Goal: Transaction & Acquisition: Download file/media

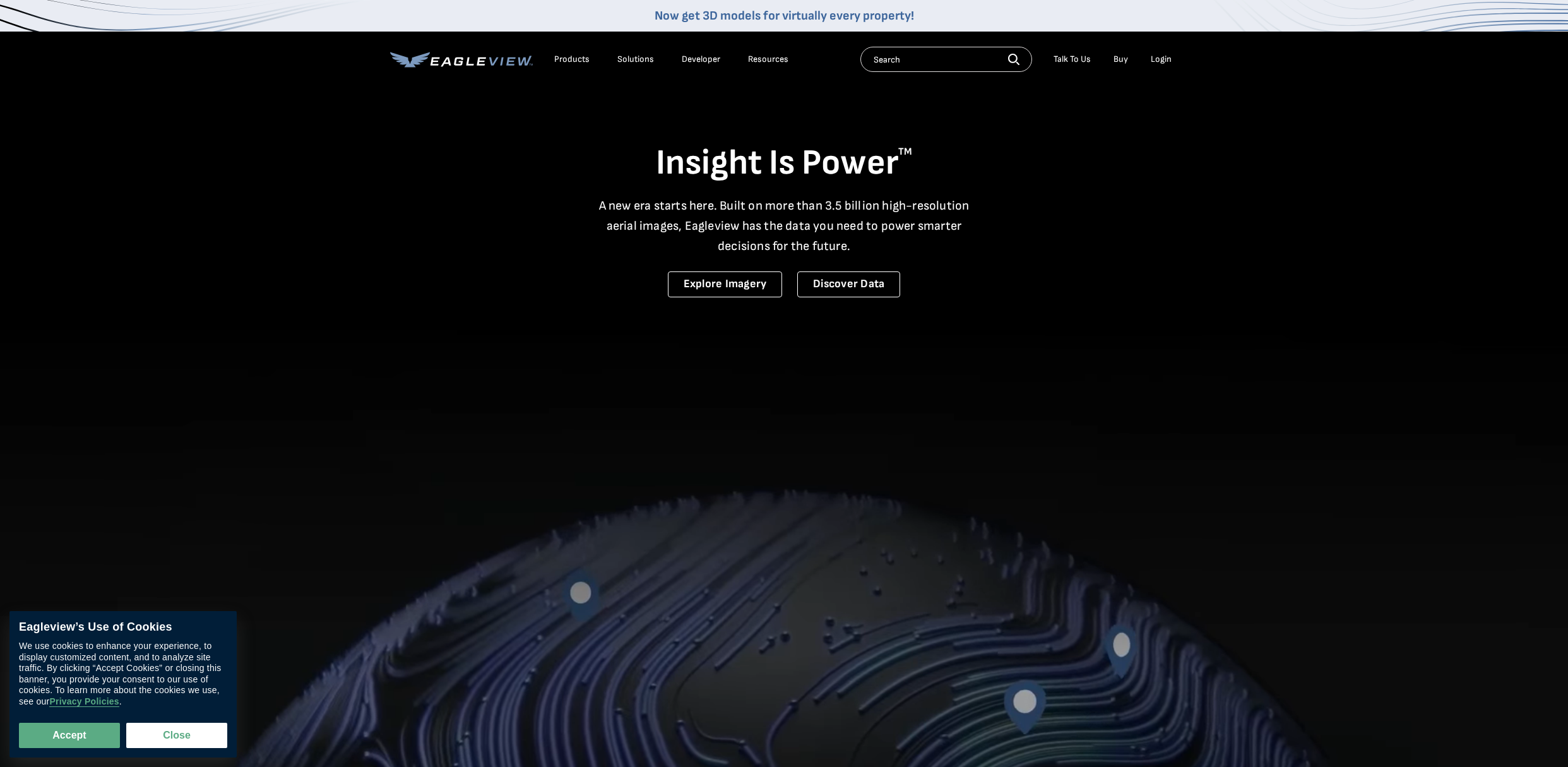
click at [1162, 59] on div "Login" at bounding box center [1162, 59] width 21 height 11
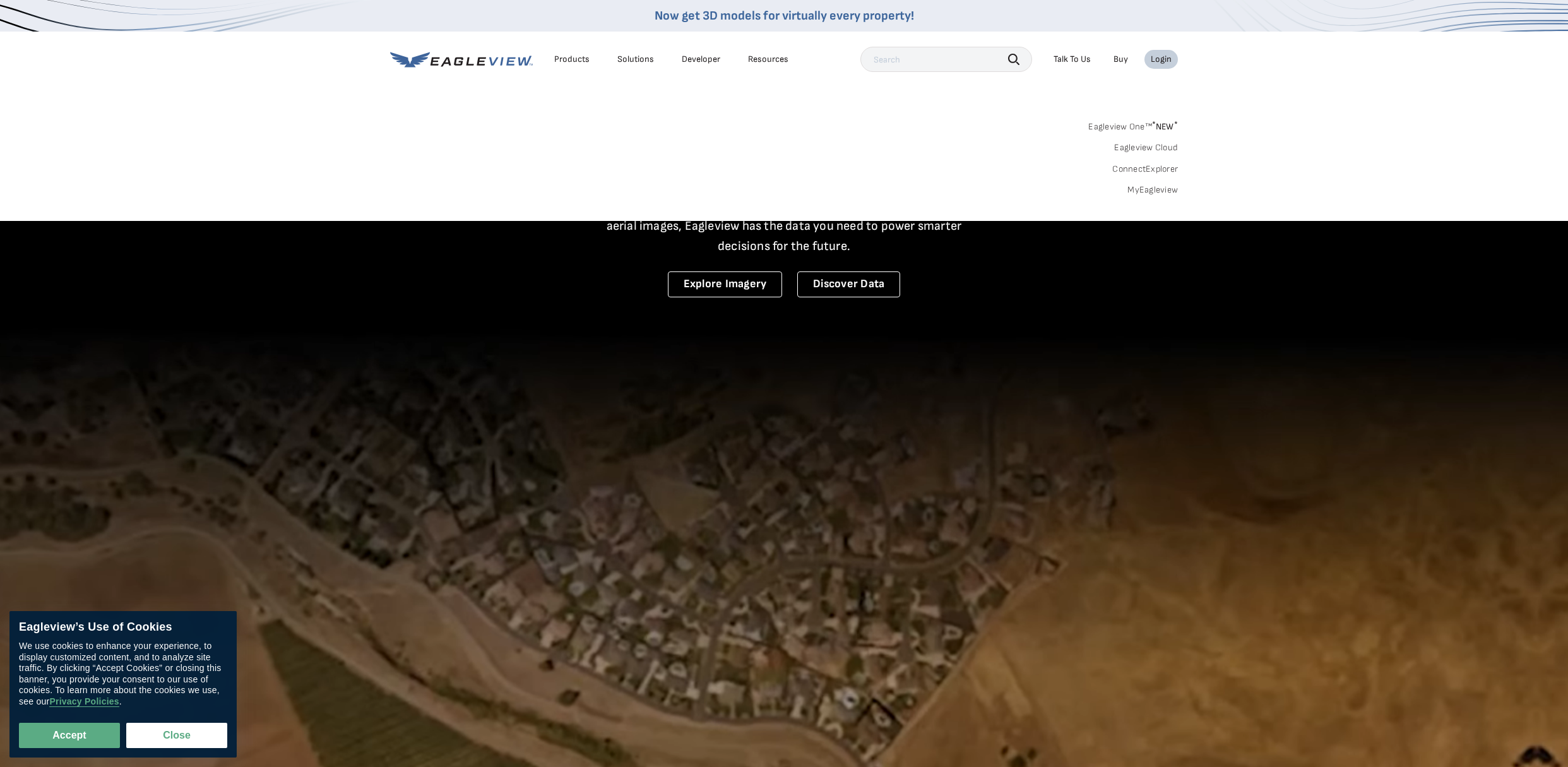
click at [1160, 191] on link "MyEagleview" at bounding box center [1153, 190] width 51 height 11
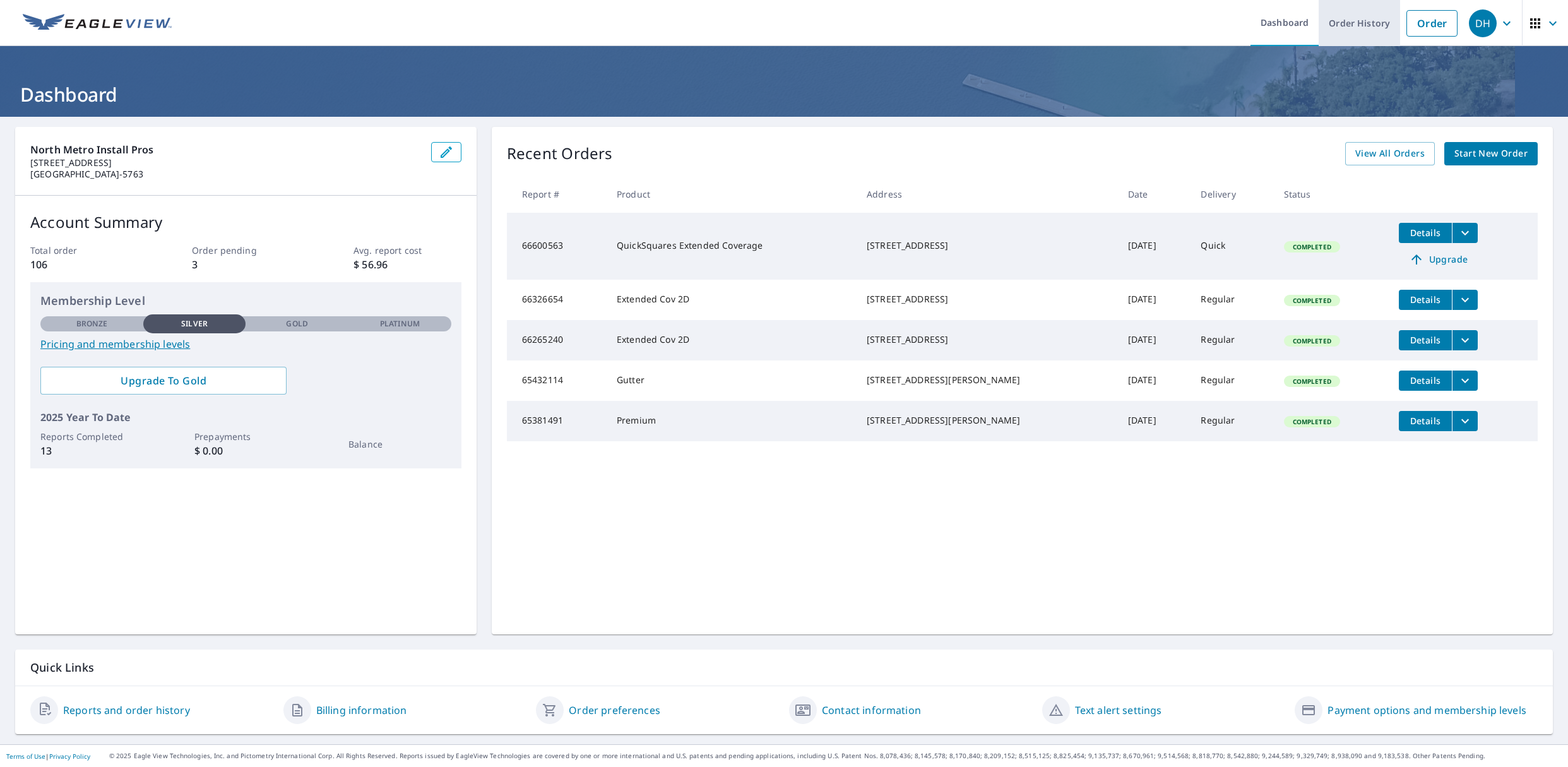
click at [1342, 22] on link "Order History" at bounding box center [1359, 23] width 81 height 46
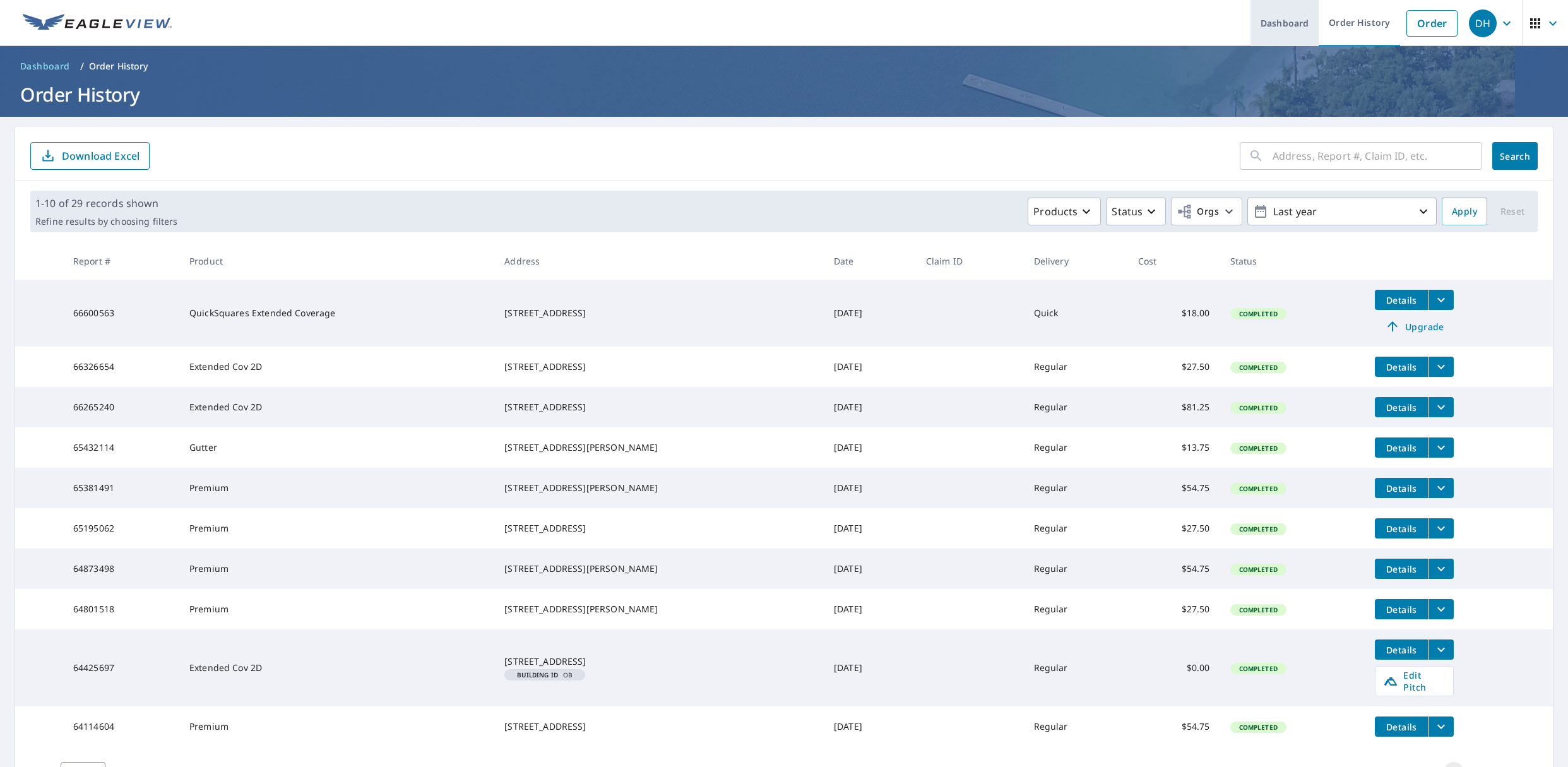
click at [1270, 23] on link "Dashboard" at bounding box center [1284, 23] width 68 height 46
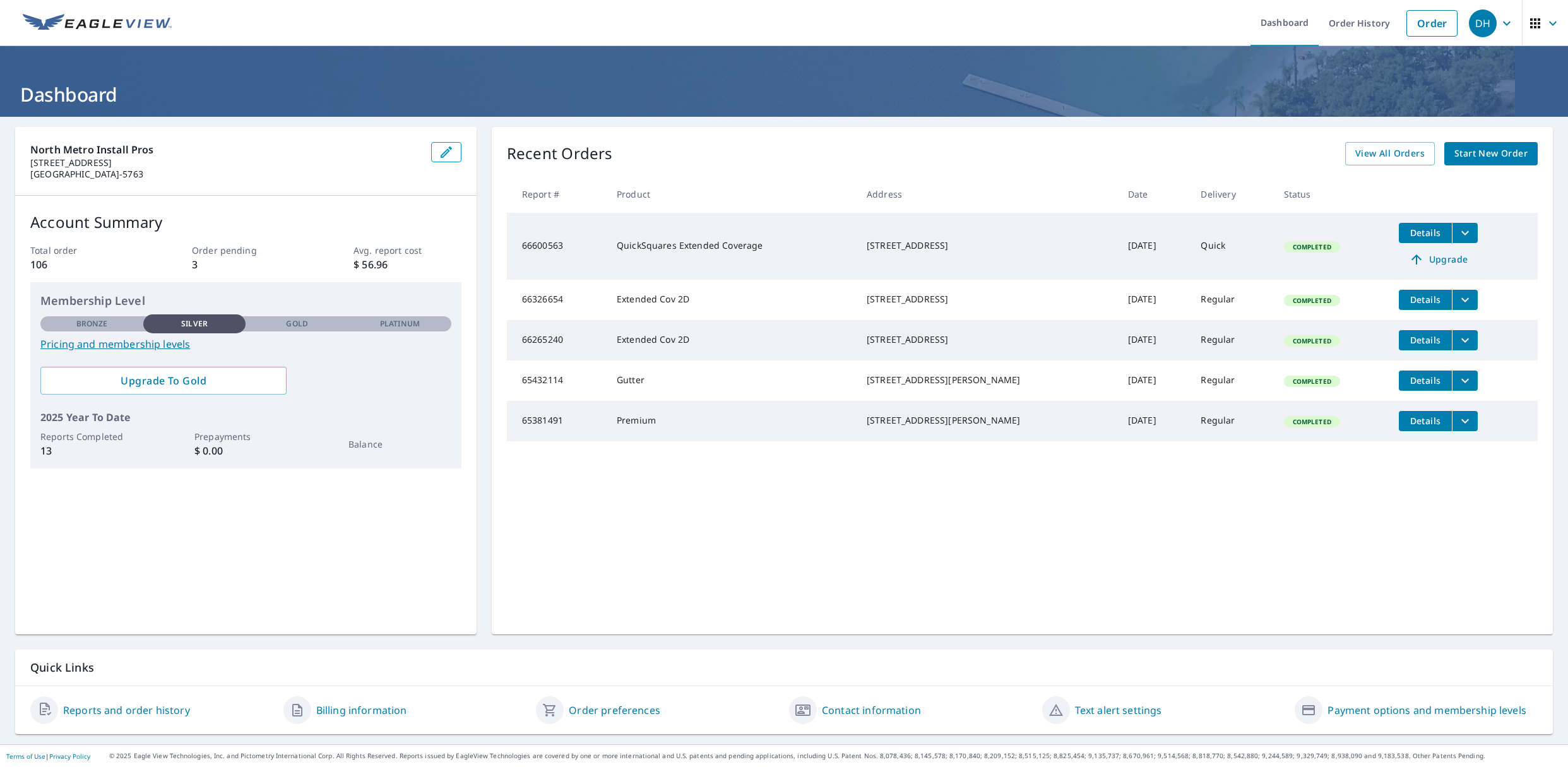
click at [150, 707] on link "Reports and order history" at bounding box center [126, 710] width 127 height 15
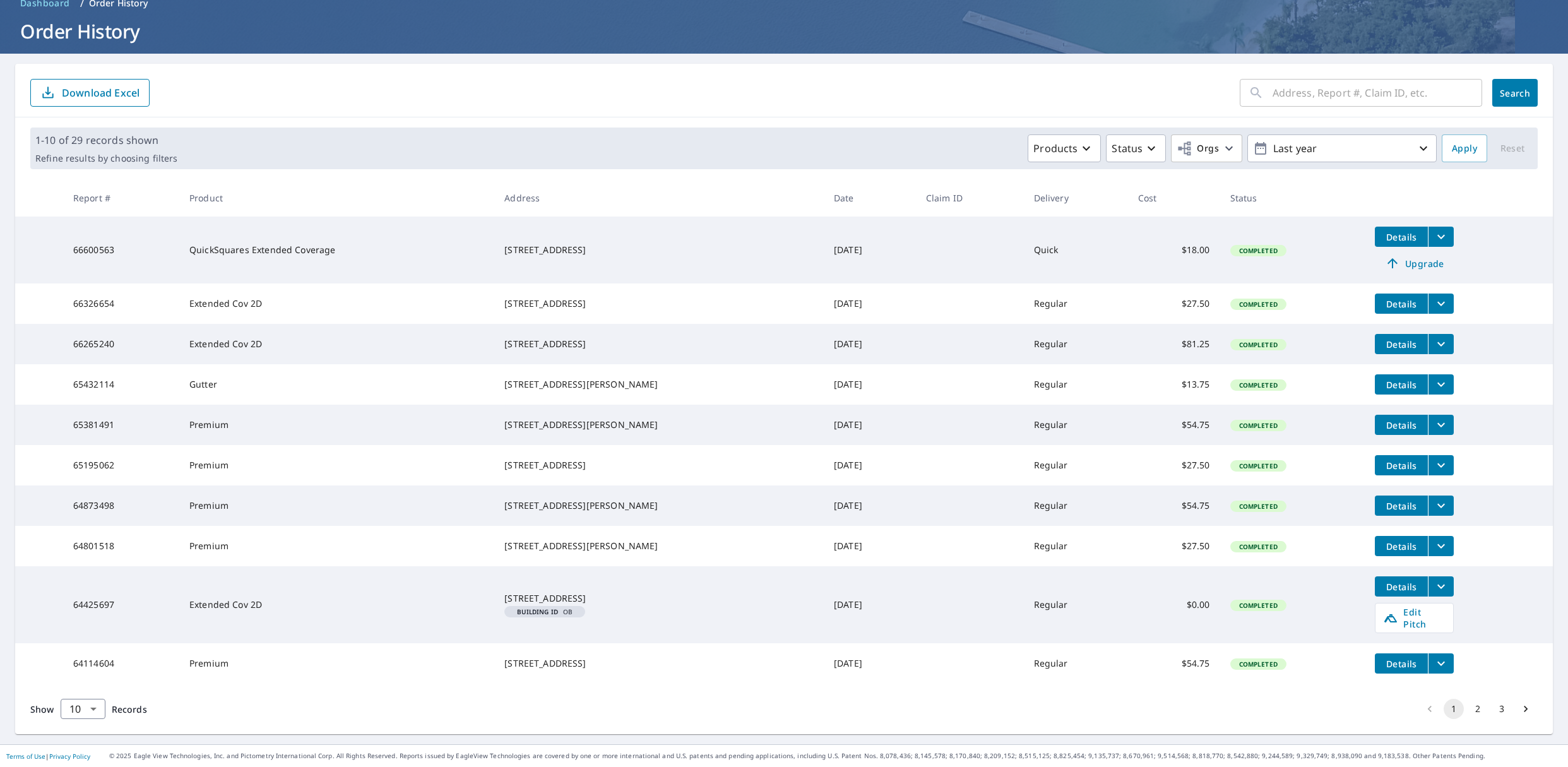
scroll to position [95, 0]
click at [1437, 337] on icon "filesDropdownBtn-66265240" at bounding box center [1440, 344] width 15 height 15
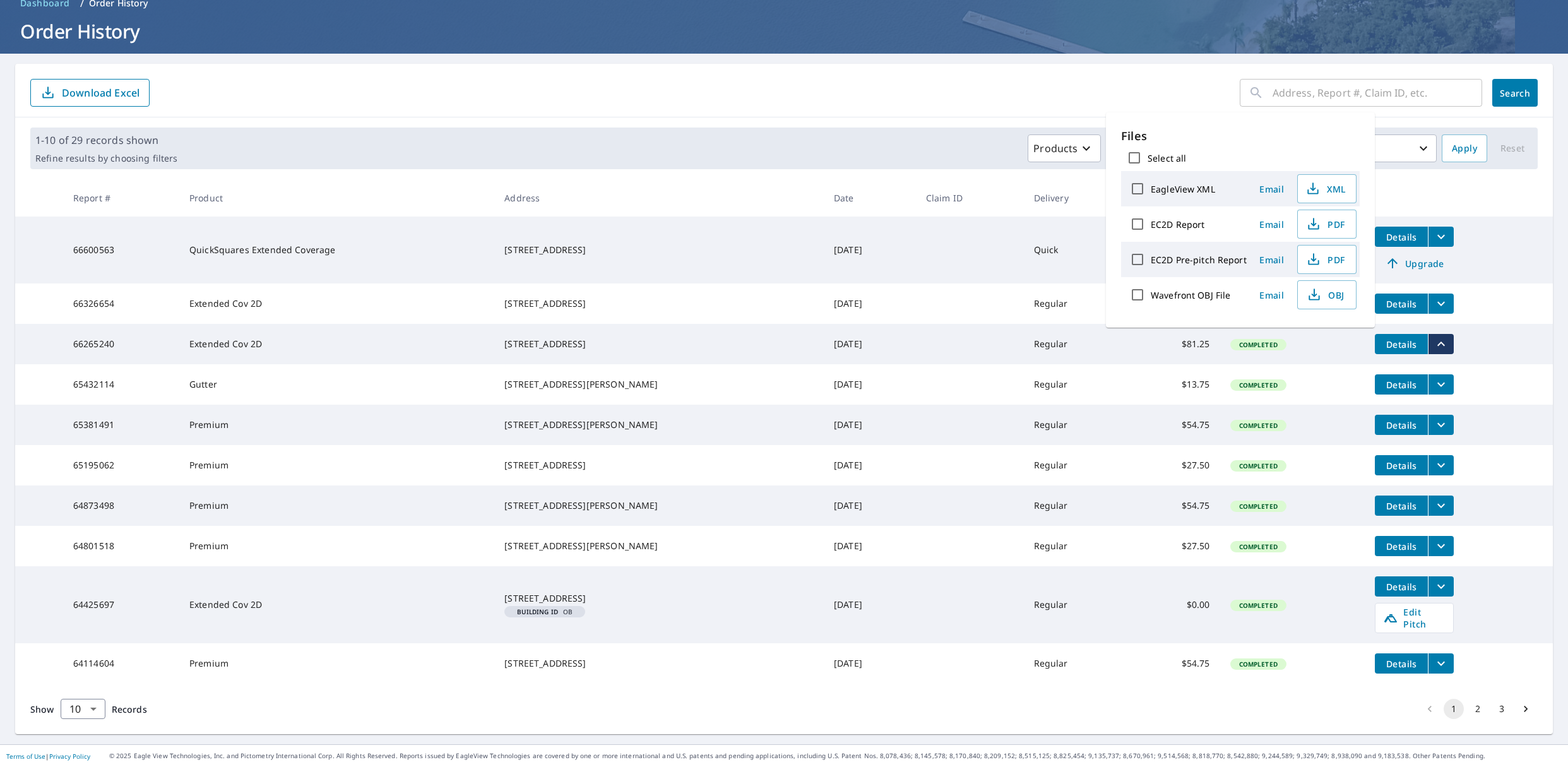
drag, startPoint x: 1274, startPoint y: 350, endPoint x: 1338, endPoint y: 349, distance: 64.0
click at [1275, 364] on td "Completed" at bounding box center [1293, 384] width 145 height 40
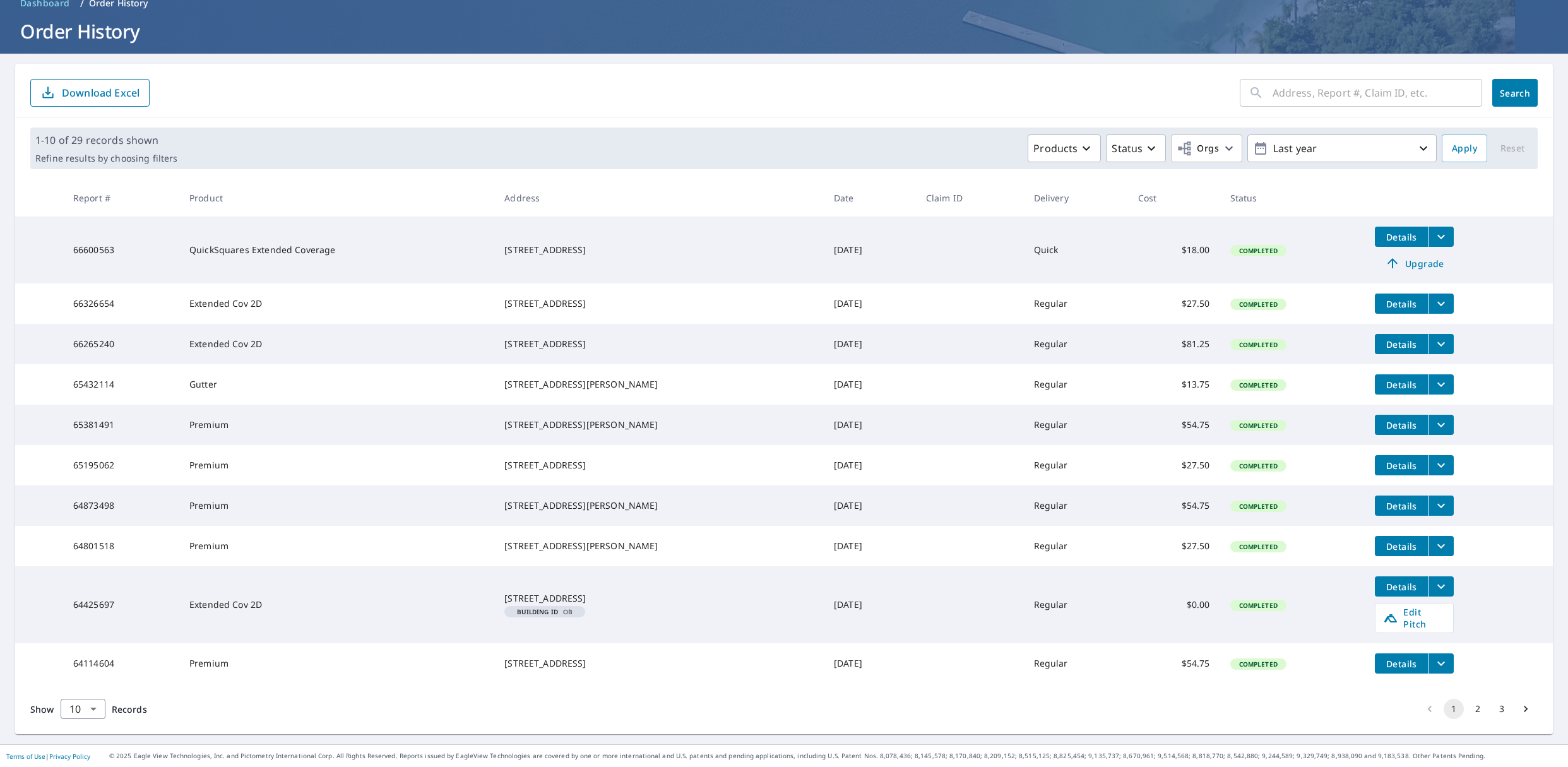
click at [1401, 339] on span "Details" at bounding box center [1402, 344] width 38 height 12
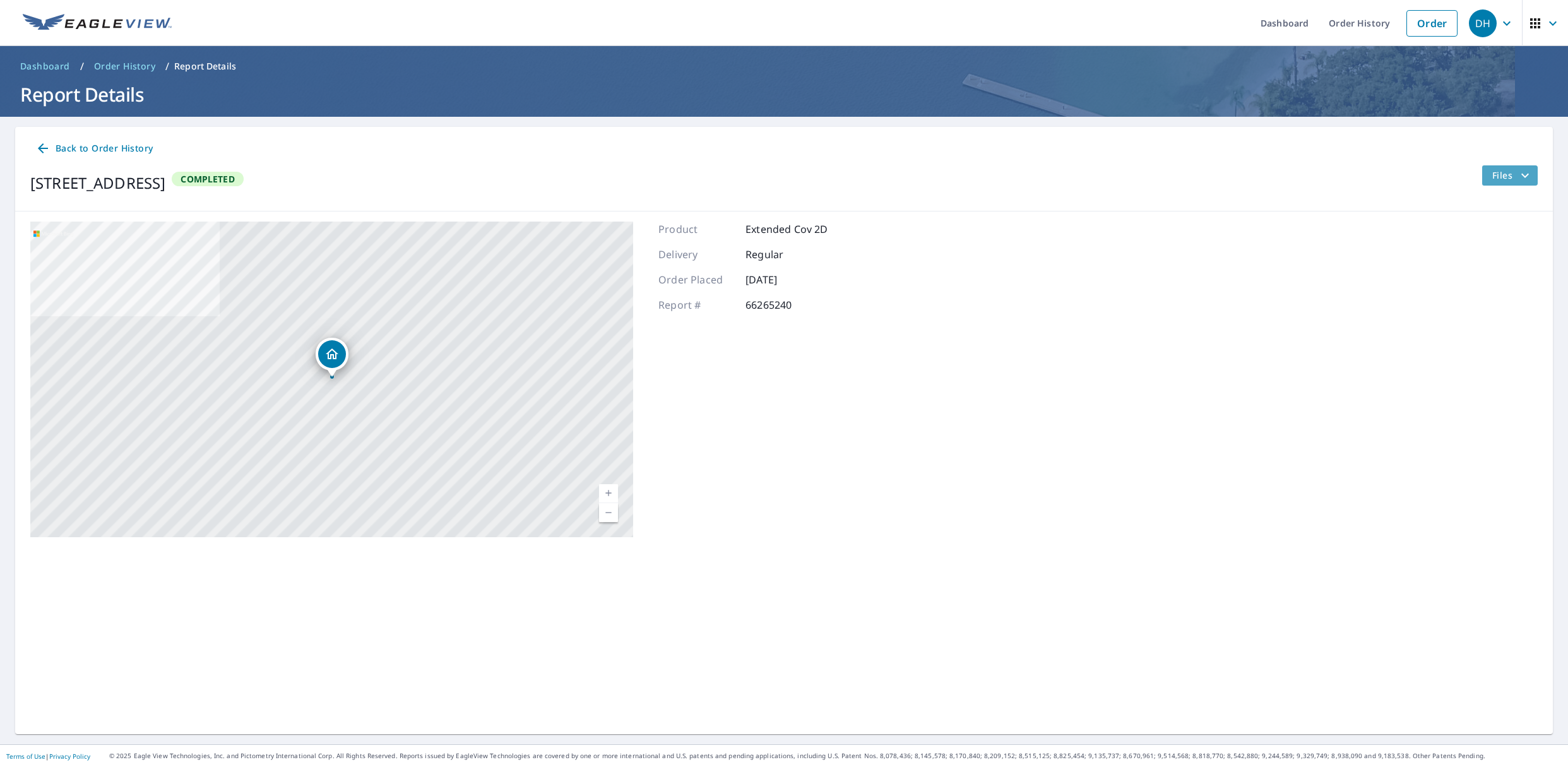
click at [1500, 176] on span "Files" at bounding box center [1512, 175] width 40 height 15
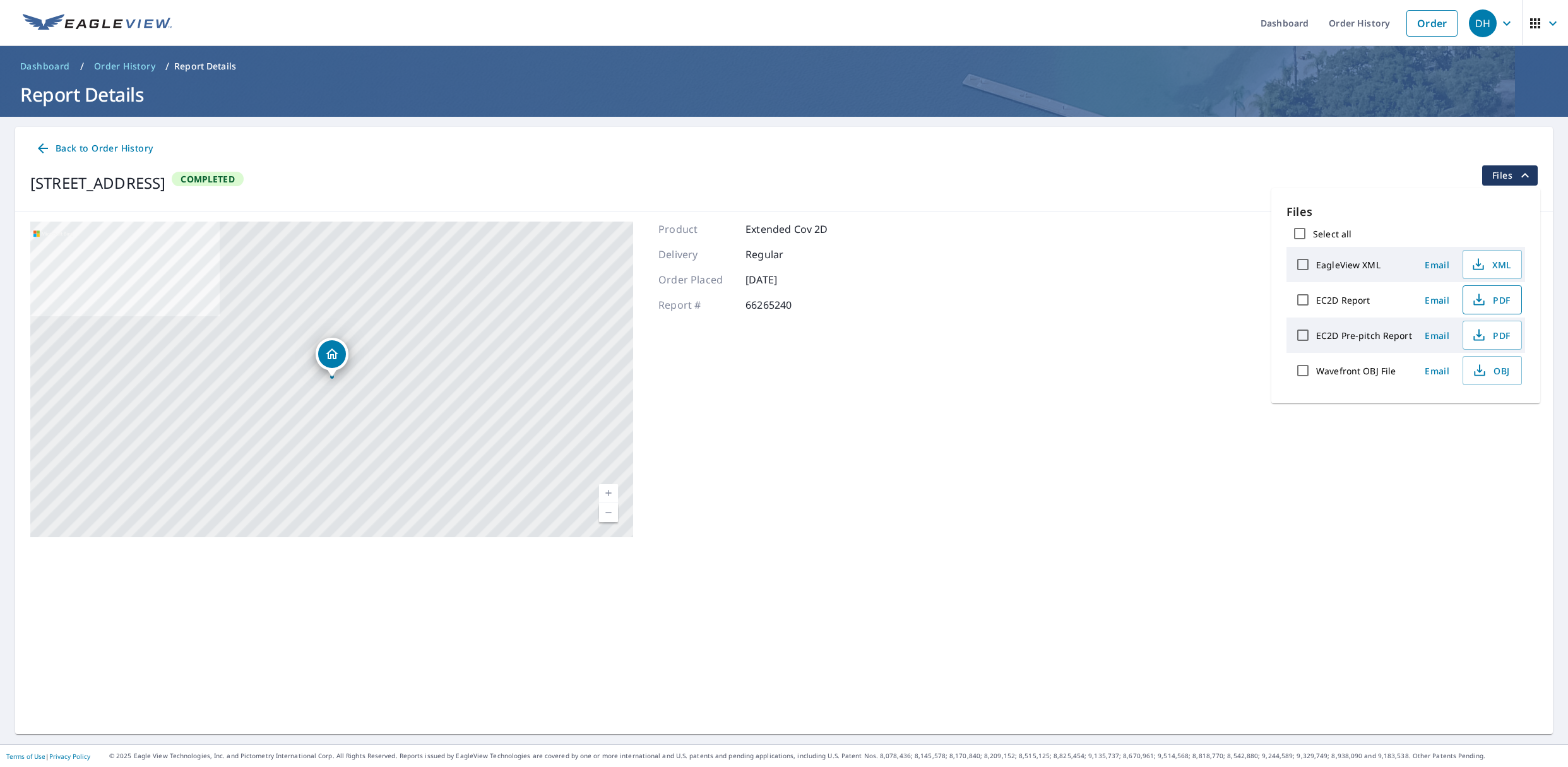
click at [1488, 299] on span "PDF" at bounding box center [1490, 299] width 40 height 15
click at [58, 151] on span "Back to Order History" at bounding box center [94, 149] width 117 height 16
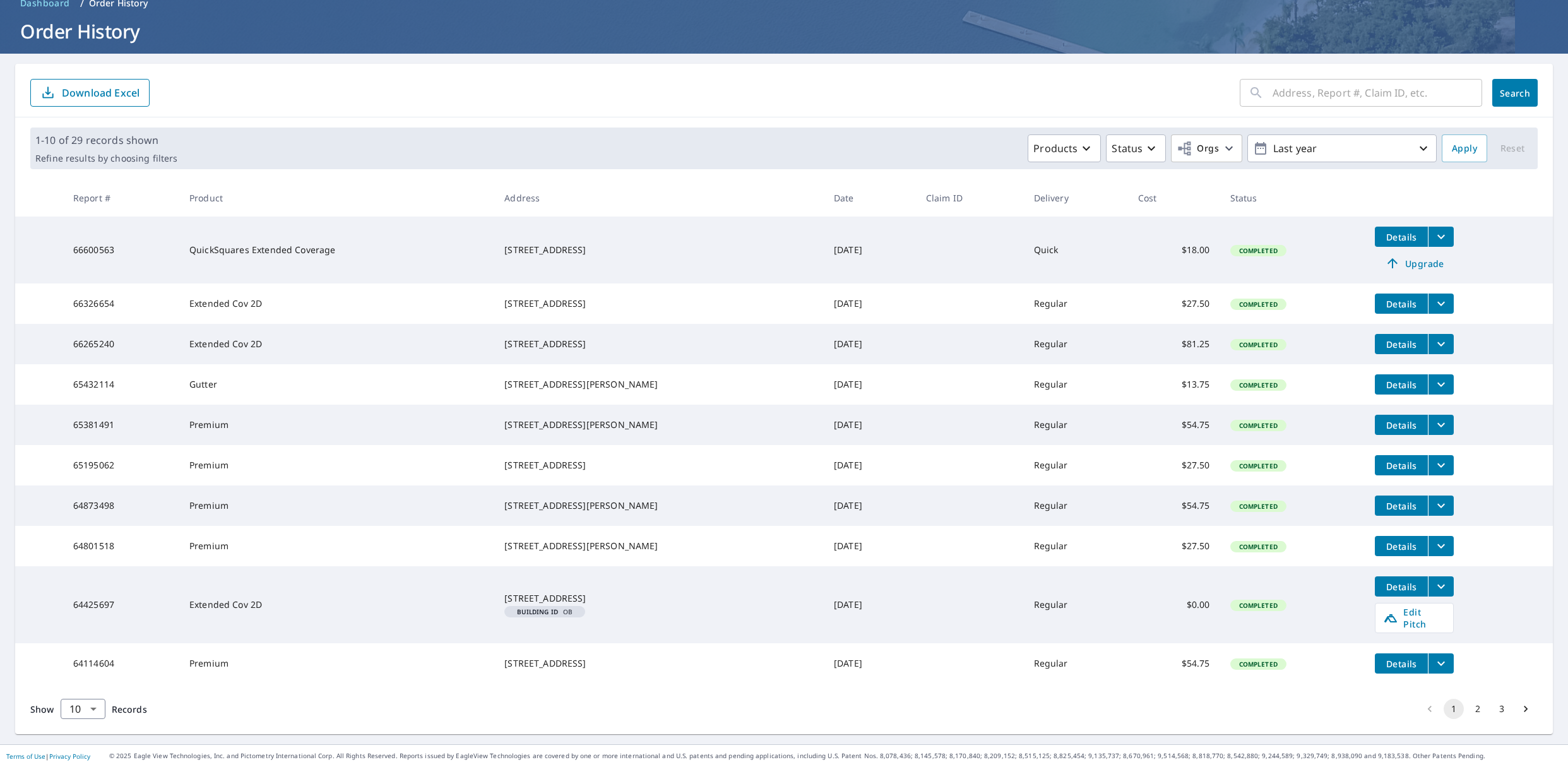
scroll to position [95, 0]
click at [1445, 659] on icon "filesDropdownBtn-64114604" at bounding box center [1440, 663] width 15 height 15
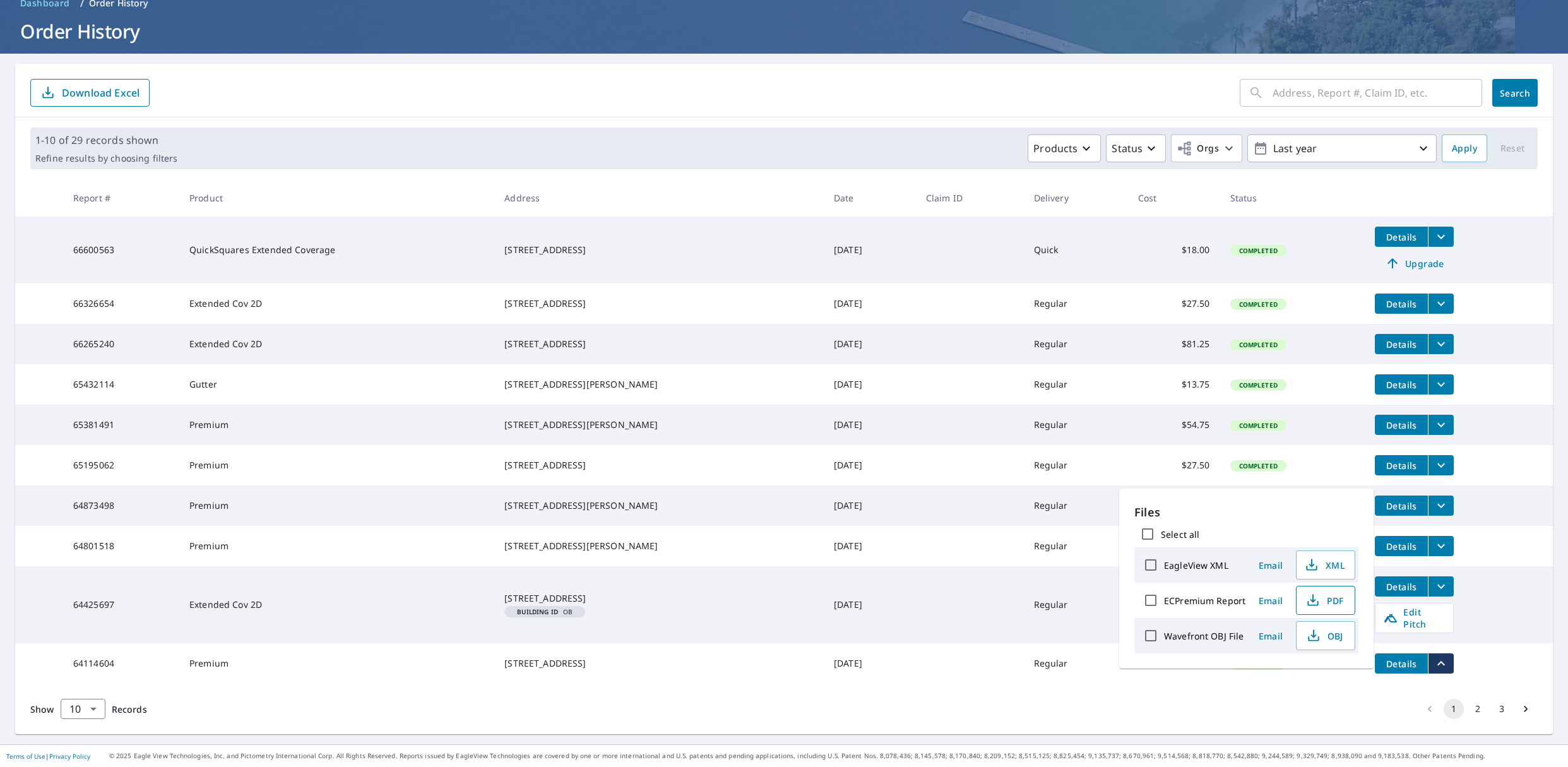
click at [1326, 603] on span "PDF" at bounding box center [1324, 600] width 40 height 15
click at [891, 217] on td "[DATE]" at bounding box center [870, 250] width 92 height 67
